Goal: Use online tool/utility: Utilize a website feature to perform a specific function

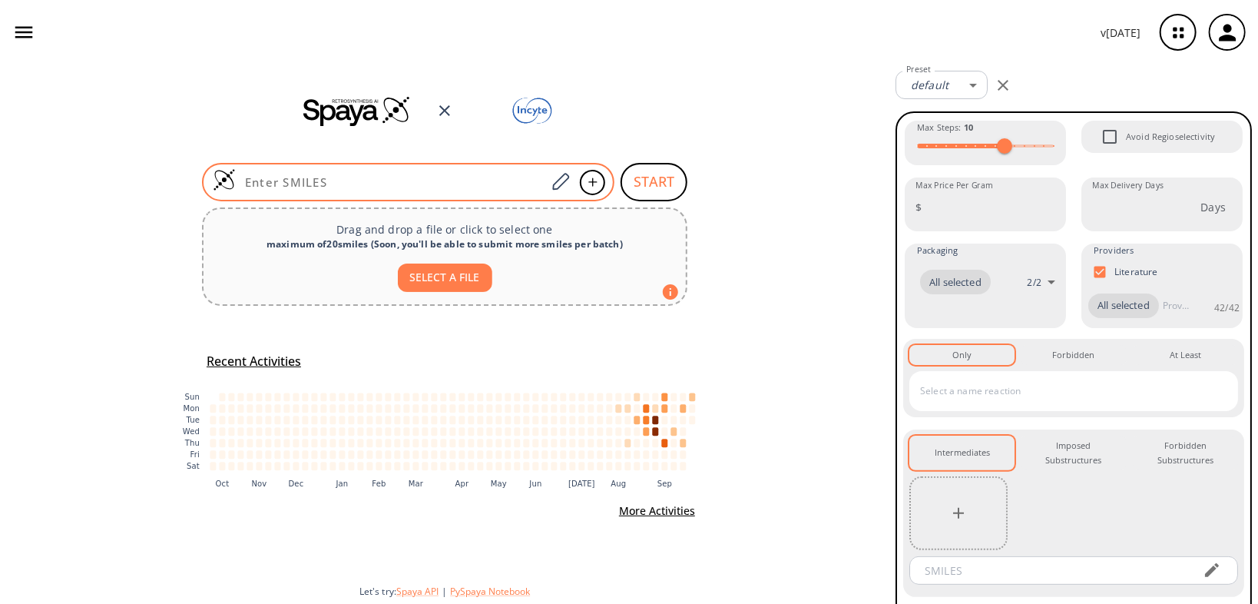
click at [459, 181] on input at bounding box center [391, 181] width 310 height 15
paste input "C[C@@H]1C[C@H]2CC(=O)[C@H]3CCCN4[C@]3(C1)[C@@H]2CCC4"
type input "C[C@@H]1C[C@H]2CC(=O)[C@H]3CCCN4[C@]3(C1)[C@@H]2CCC4"
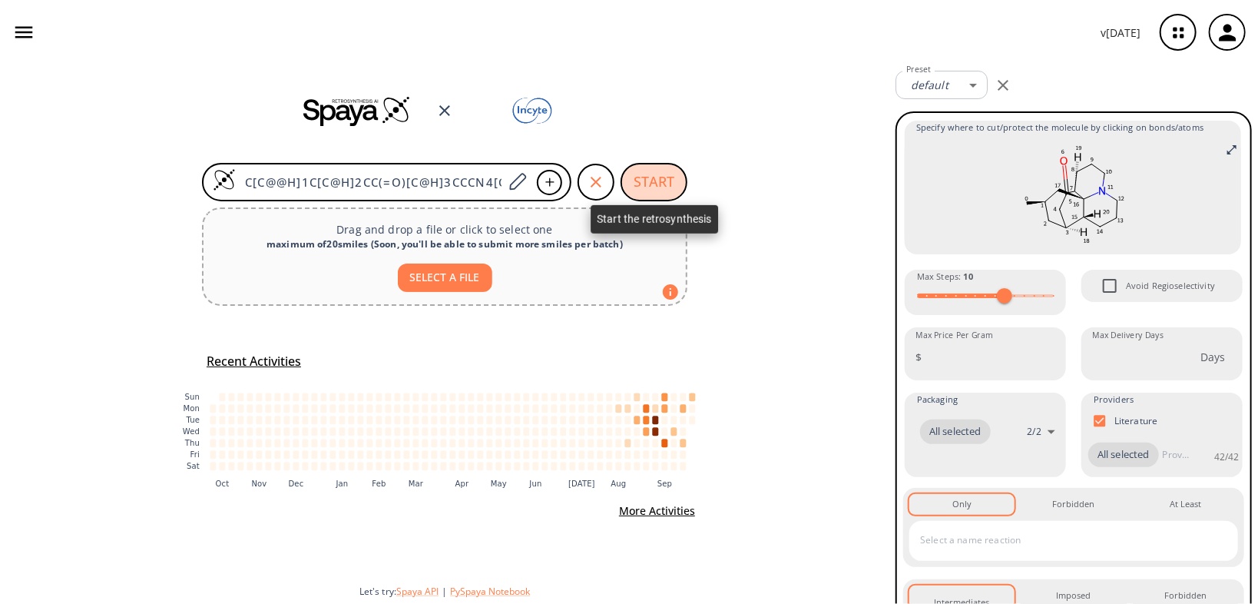
click at [661, 185] on button "START" at bounding box center [654, 182] width 67 height 38
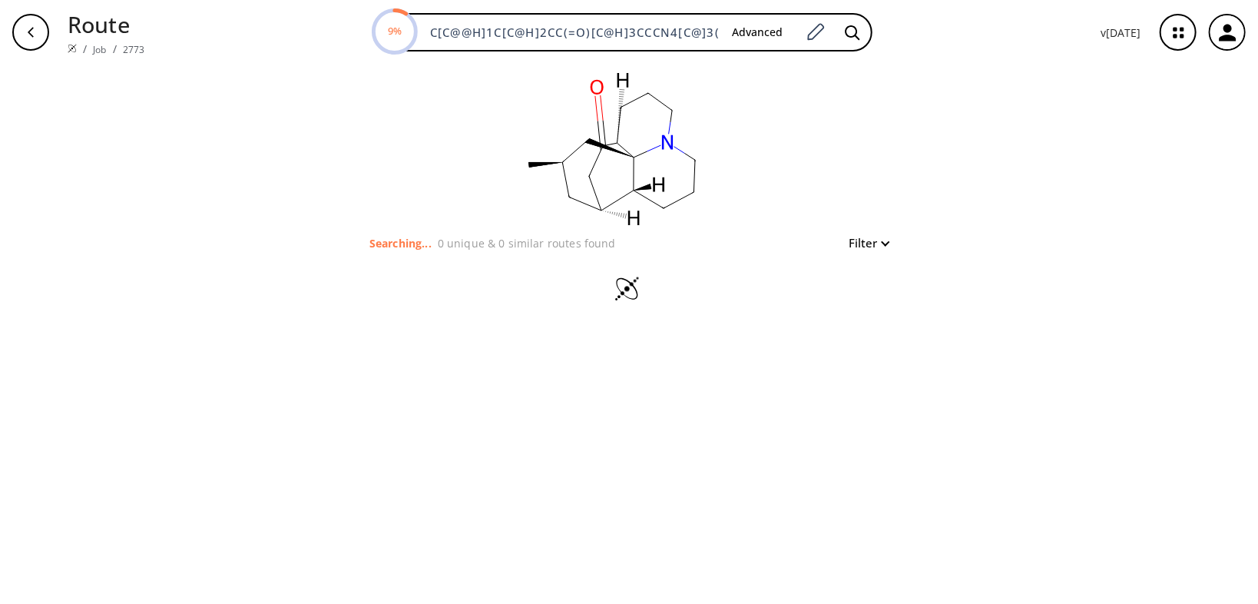
click at [1169, 38] on icon "button" at bounding box center [1178, 32] width 41 height 41
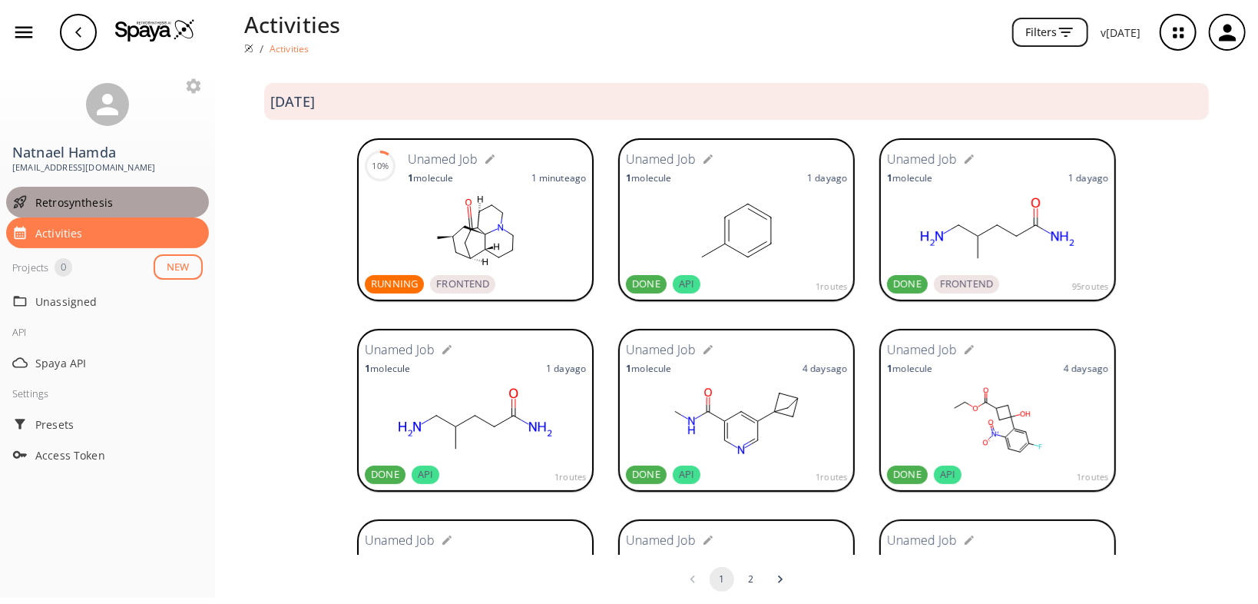
click at [76, 201] on span "Retrosynthesis" at bounding box center [118, 202] width 167 height 16
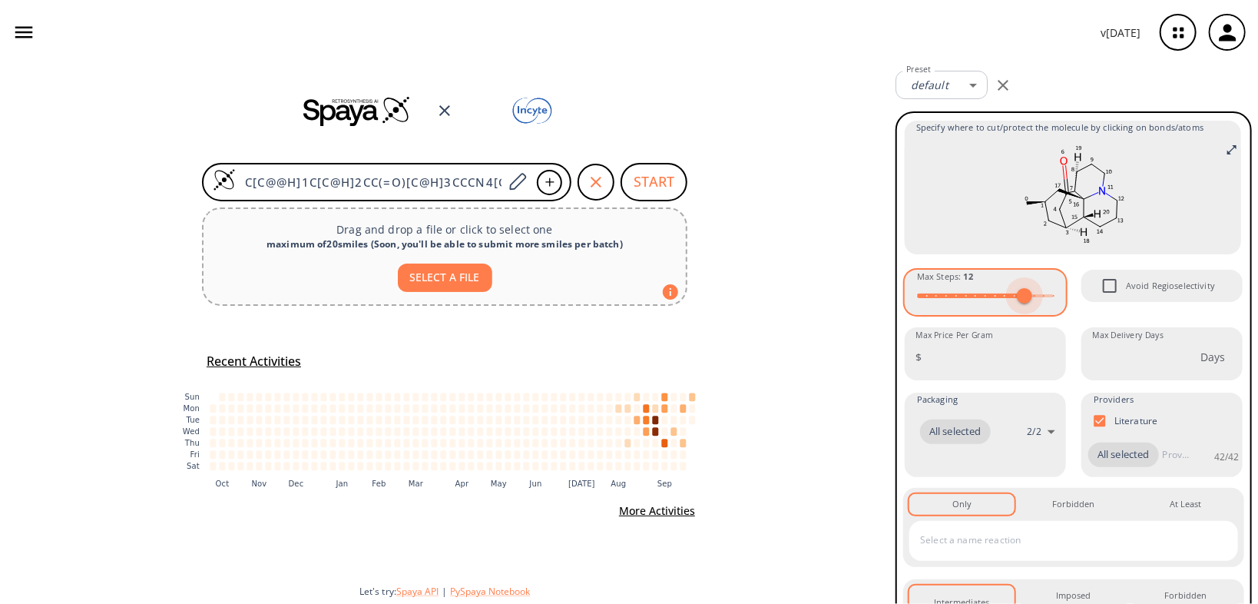
click at [1018, 295] on span at bounding box center [1024, 295] width 15 height 15
type input "15"
drag, startPoint x: 1018, startPoint y: 295, endPoint x: 1055, endPoint y: 300, distance: 37.2
click at [1055, 300] on span at bounding box center [1053, 295] width 15 height 15
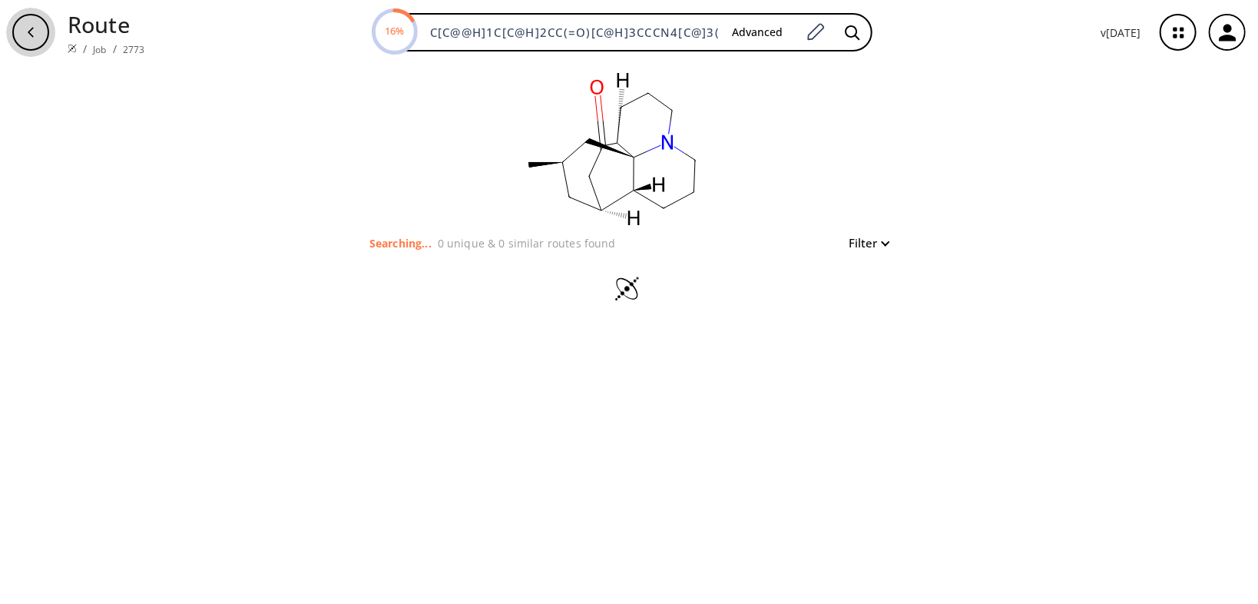
click at [38, 42] on div "button" at bounding box center [30, 32] width 37 height 37
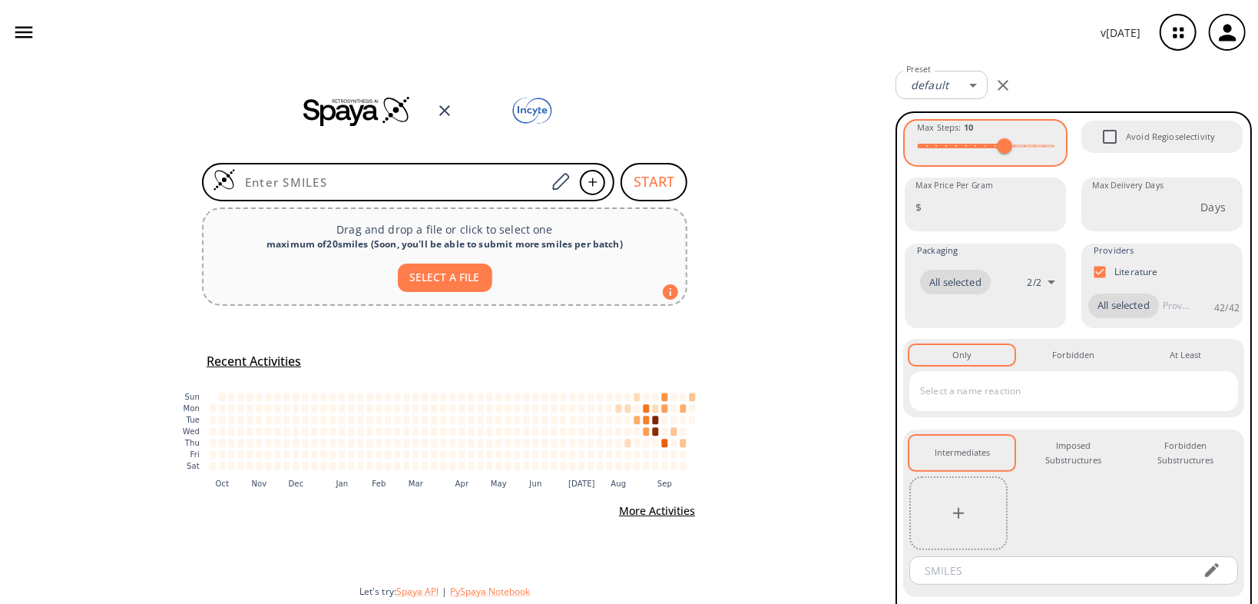
type input "15"
drag, startPoint x: 1000, startPoint y: 147, endPoint x: 1081, endPoint y: 152, distance: 80.8
click at [1081, 152] on div "Max Steps : 15 Avoid Regioselectivity Max Price Per Gram $ Max Price Per Gram M…" at bounding box center [1073, 381] width 341 height 525
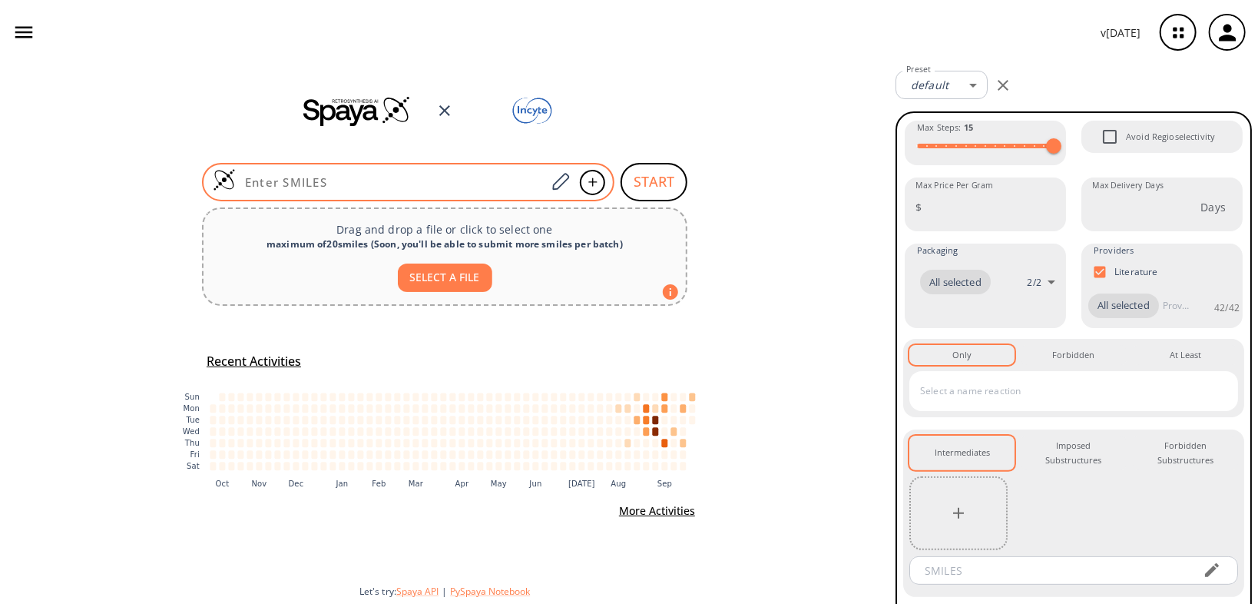
click at [407, 172] on div at bounding box center [408, 182] width 413 height 38
paste input "C[C@@H]1C[C@H]2CC(=O)[C@H]3CCCN4[C@]3(C1)[C@@H]2CCC4"
type input "C[C@@H]1C[C@H]2CC(=O)[C@H]3CCCN4[C@]3(C1)[C@@H]2CCC4"
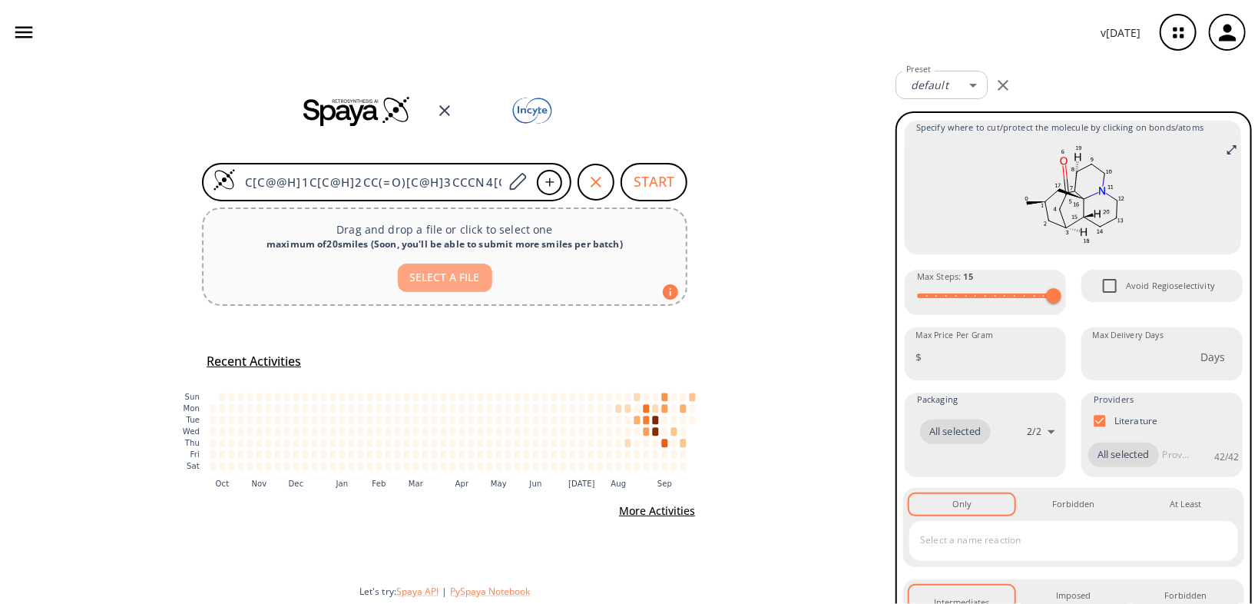
click at [442, 277] on button "SELECT A FILE" at bounding box center [445, 277] width 94 height 28
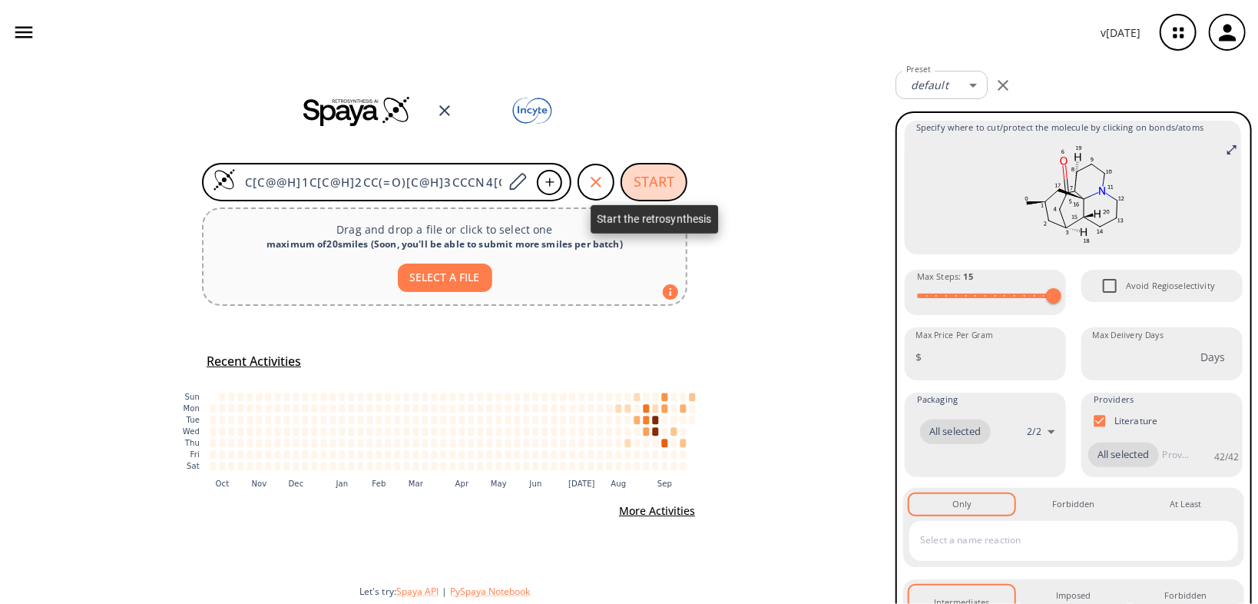
click at [648, 183] on button "START" at bounding box center [654, 182] width 67 height 38
